Goal: Register for event/course

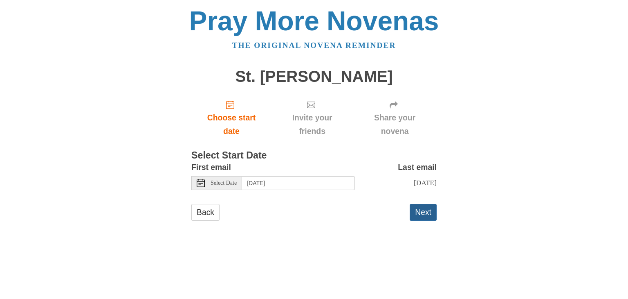
click at [427, 210] on button "Next" at bounding box center [423, 212] width 27 height 17
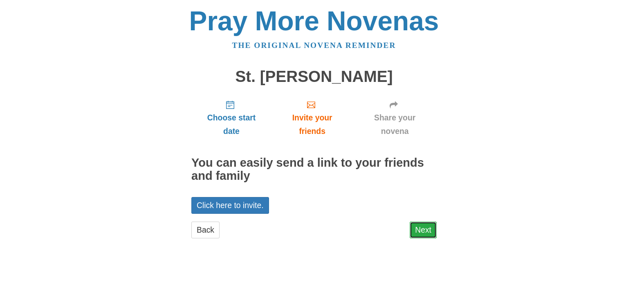
click at [427, 227] on link "Next" at bounding box center [423, 229] width 27 height 17
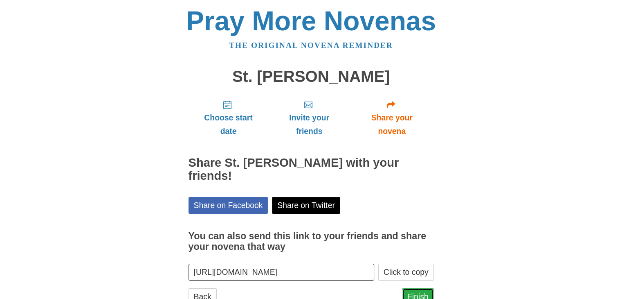
click at [420, 288] on link "Finish" at bounding box center [418, 296] width 32 height 17
